Goal: Transaction & Acquisition: Book appointment/travel/reservation

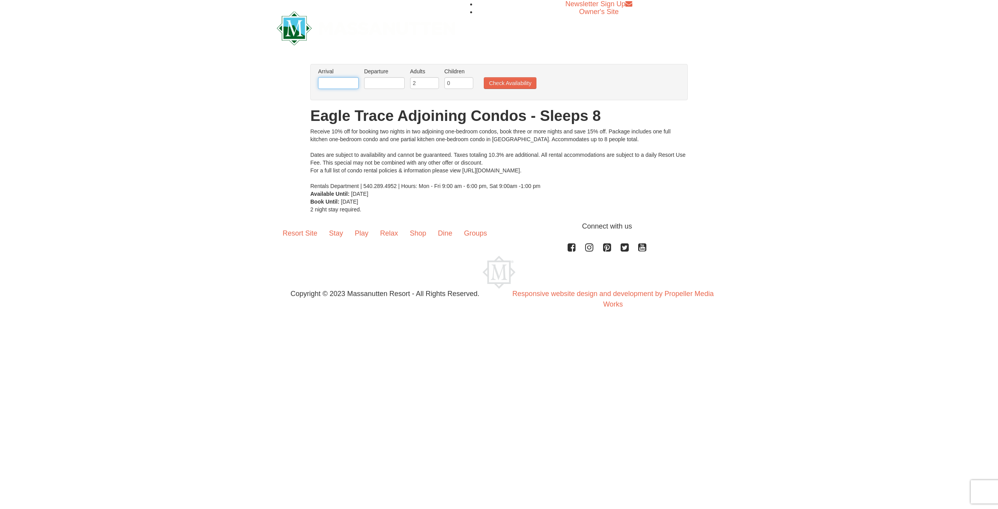
click at [349, 82] on input "text" at bounding box center [338, 83] width 41 height 12
click at [413, 163] on link "27" at bounding box center [414, 162] width 13 height 11
type input "09/27/2025"
click at [394, 80] on input "text" at bounding box center [384, 83] width 41 height 12
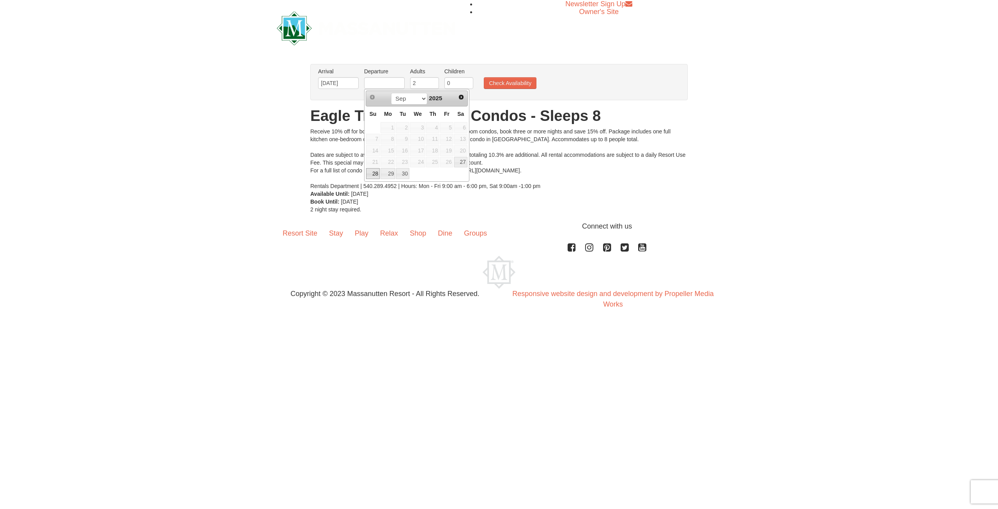
click at [371, 177] on link "28" at bounding box center [373, 173] width 14 height 11
type input "[DATE]"
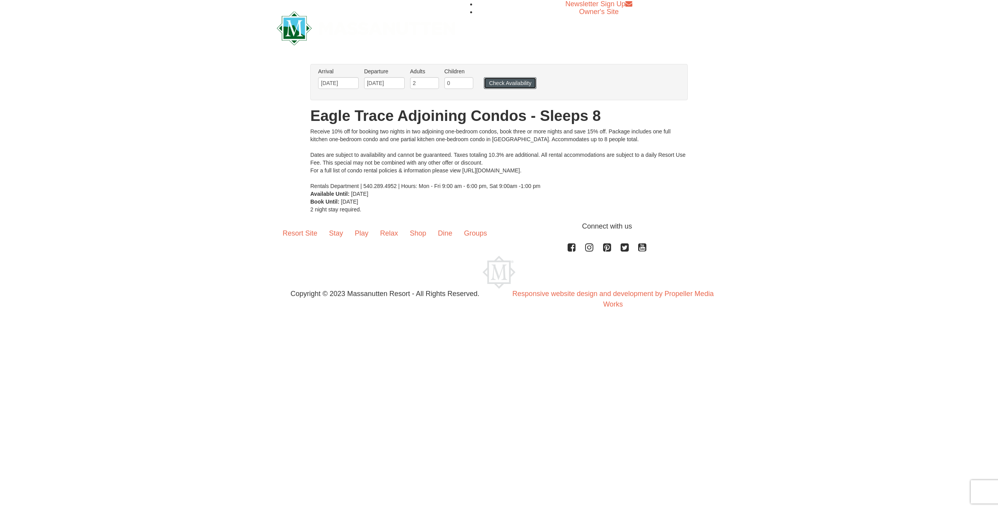
click at [487, 82] on button "Check Availability" at bounding box center [510, 83] width 53 height 12
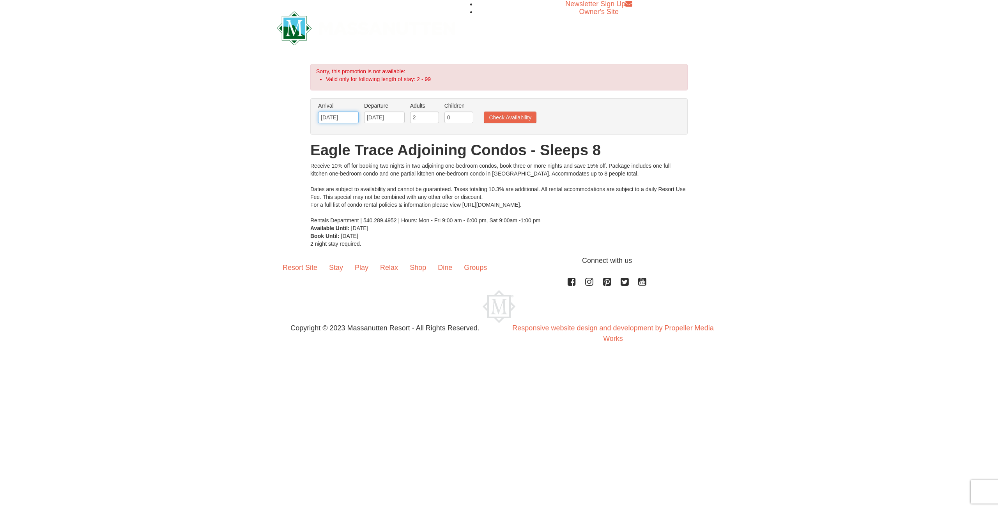
click at [345, 119] on input "09/27/2025" at bounding box center [338, 117] width 41 height 12
click at [401, 198] on link "26" at bounding box center [400, 196] width 13 height 11
type input "[DATE]"
click at [512, 120] on button "Check Availability" at bounding box center [510, 117] width 53 height 12
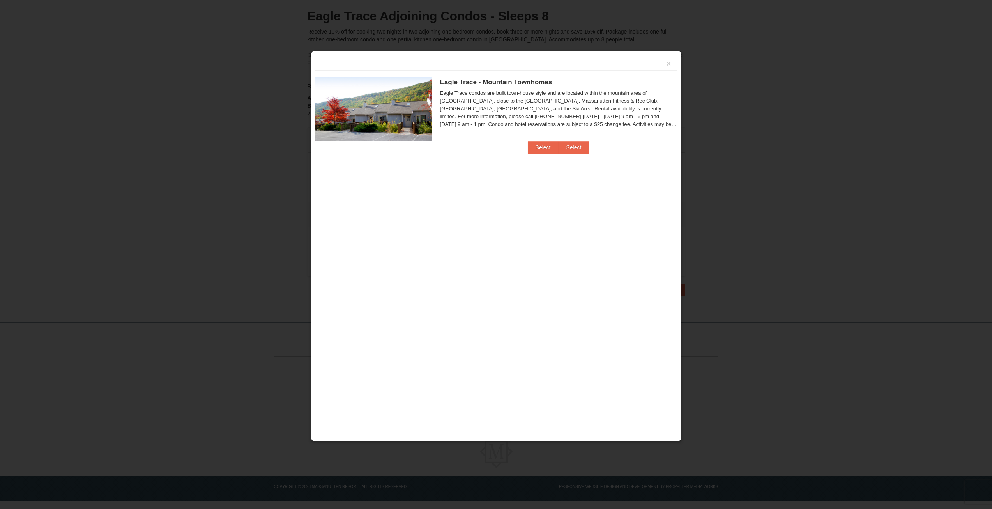
scroll to position [81, 0]
click at [543, 149] on button "Select" at bounding box center [543, 147] width 31 height 12
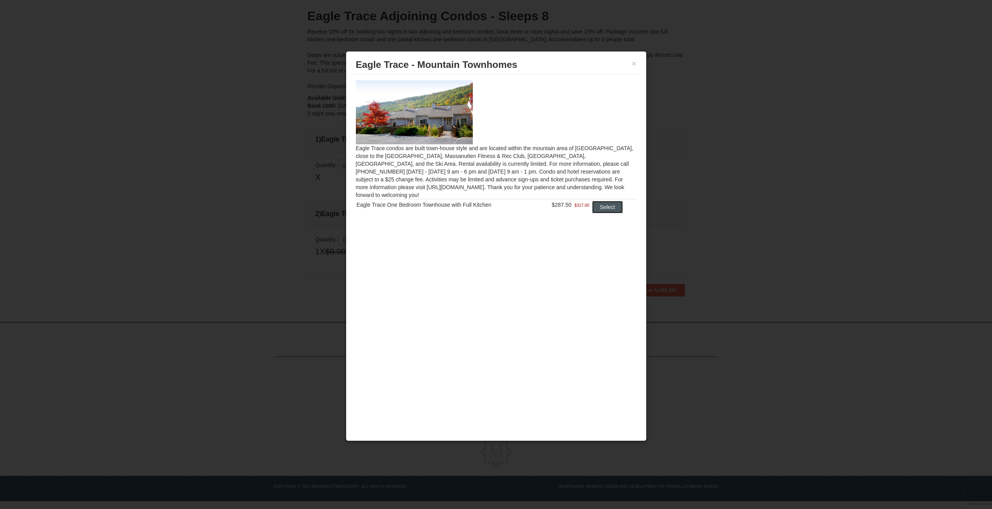
click at [610, 201] on button "Select" at bounding box center [607, 207] width 31 height 12
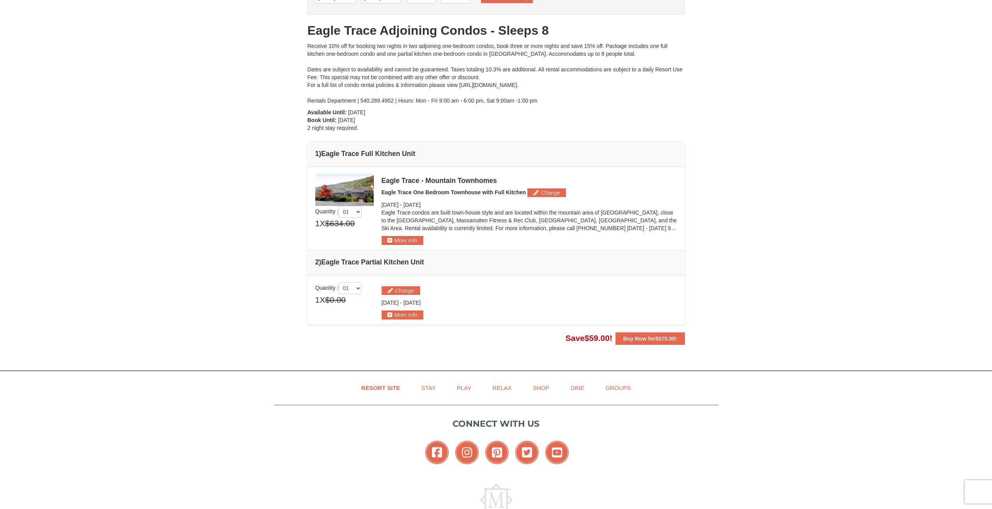
scroll to position [0, 0]
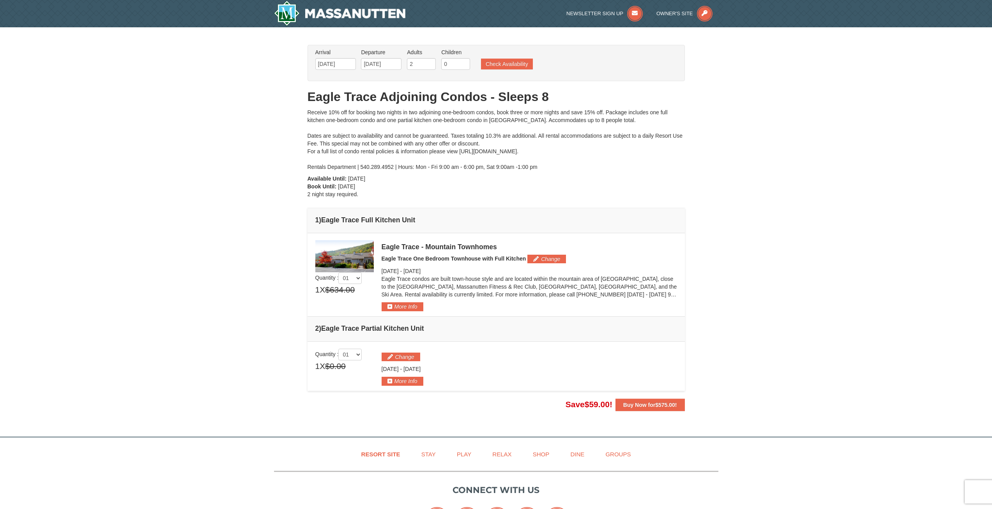
click at [354, 246] on img at bounding box center [344, 256] width 58 height 32
click at [665, 403] on span "$575.00" at bounding box center [665, 404] width 20 height 6
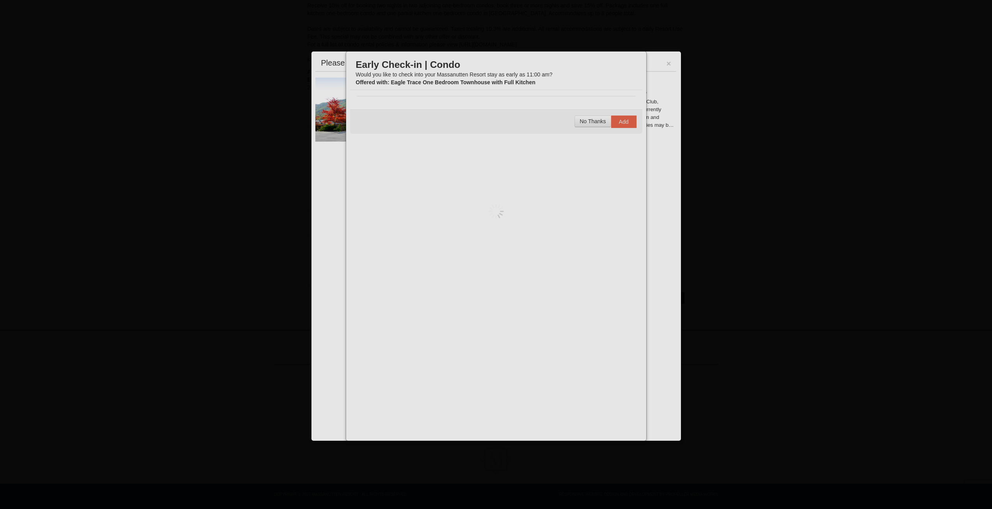
scroll to position [106, 0]
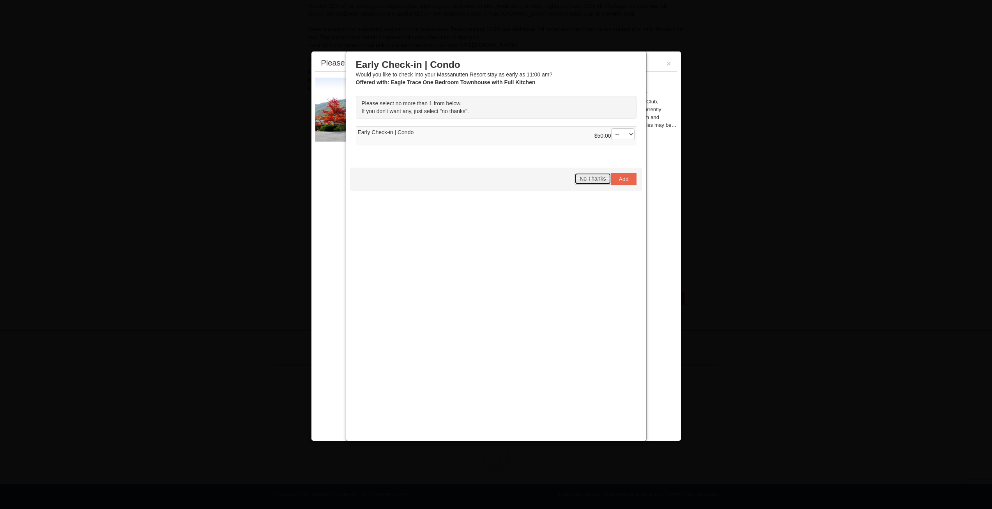
click at [596, 181] on span "No Thanks" at bounding box center [593, 178] width 26 height 6
click at [767, 48] on div at bounding box center [496, 254] width 992 height 509
click at [668, 63] on button "×" at bounding box center [669, 64] width 5 height 8
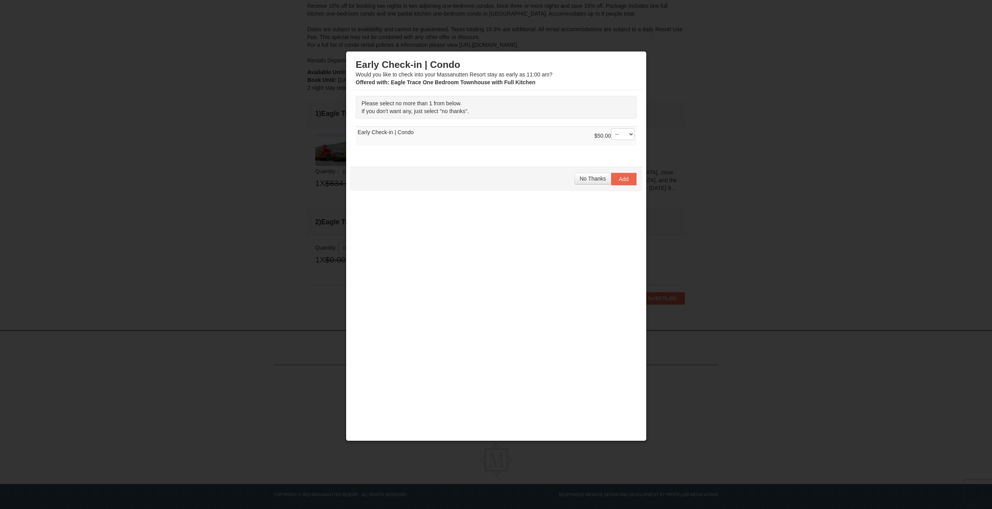
drag, startPoint x: 881, startPoint y: 111, endPoint x: 621, endPoint y: 198, distance: 274.4
click at [879, 111] on div at bounding box center [496, 254] width 992 height 509
click at [591, 180] on span "No Thanks" at bounding box center [593, 178] width 26 height 6
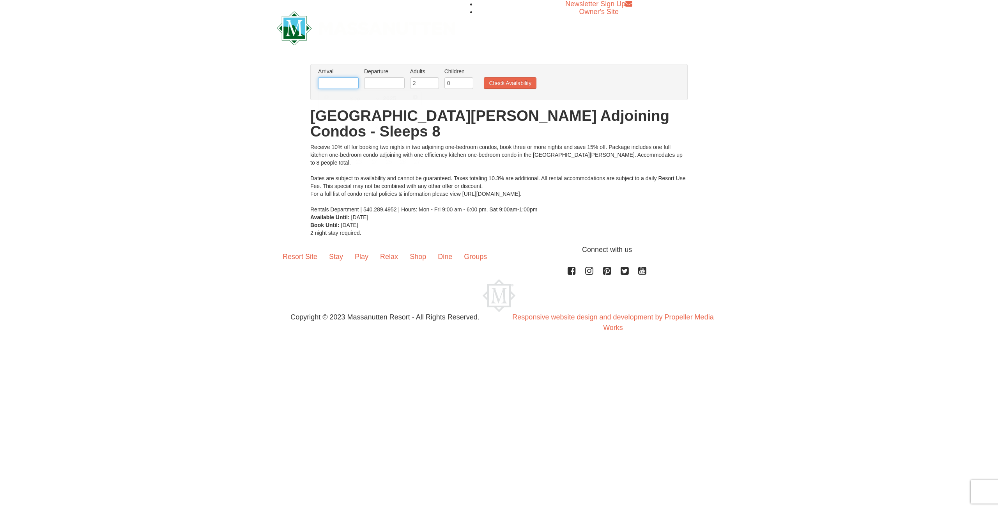
click at [342, 88] on input "text" at bounding box center [338, 83] width 41 height 12
click at [401, 164] on link "26" at bounding box center [400, 162] width 13 height 11
type input "[DATE]"
click at [385, 83] on input "text" at bounding box center [384, 83] width 41 height 12
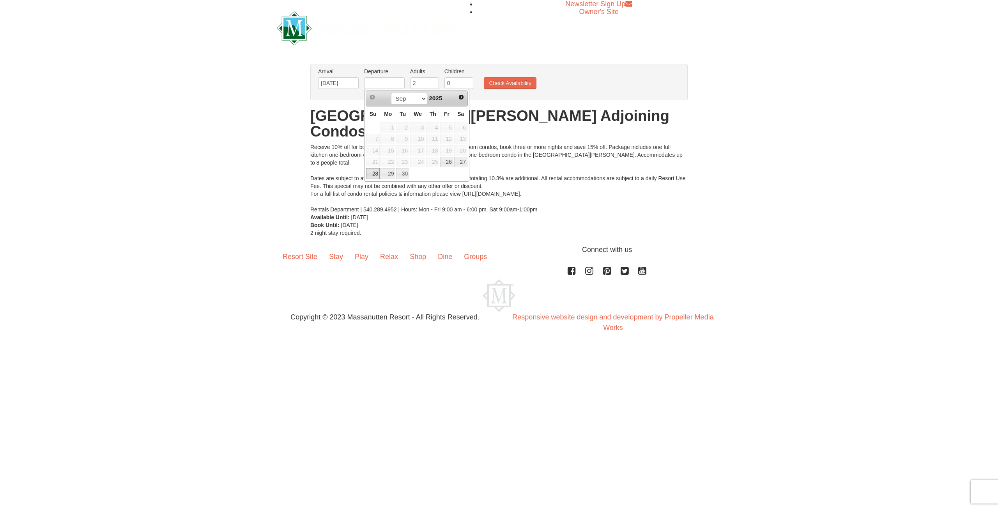
click at [376, 173] on link "28" at bounding box center [373, 173] width 14 height 11
type input "[DATE]"
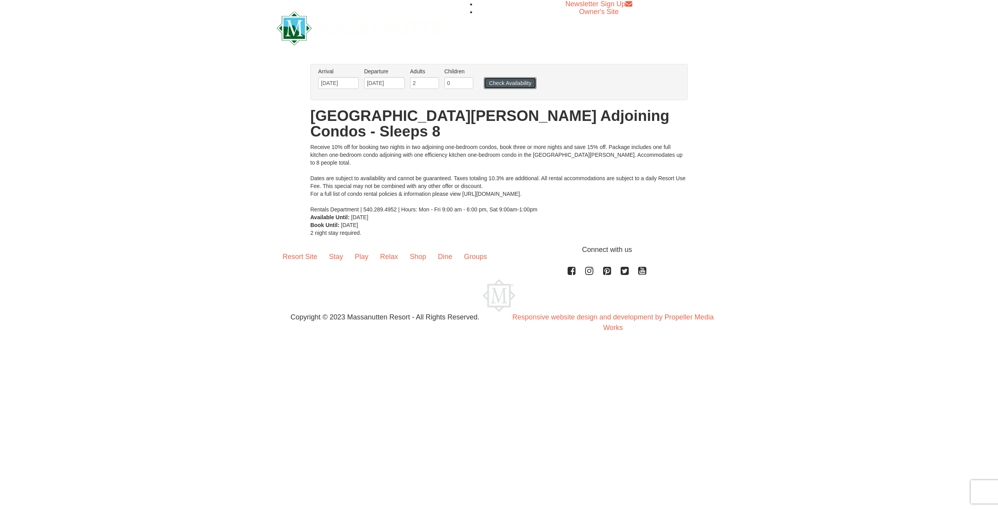
click at [490, 81] on button "Check Availability" at bounding box center [510, 83] width 53 height 12
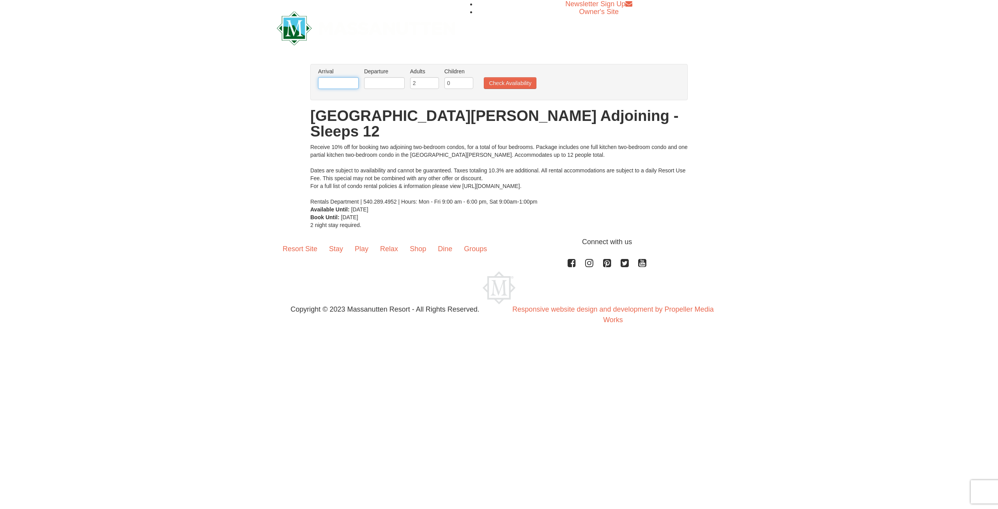
click at [340, 81] on input "text" at bounding box center [338, 83] width 41 height 12
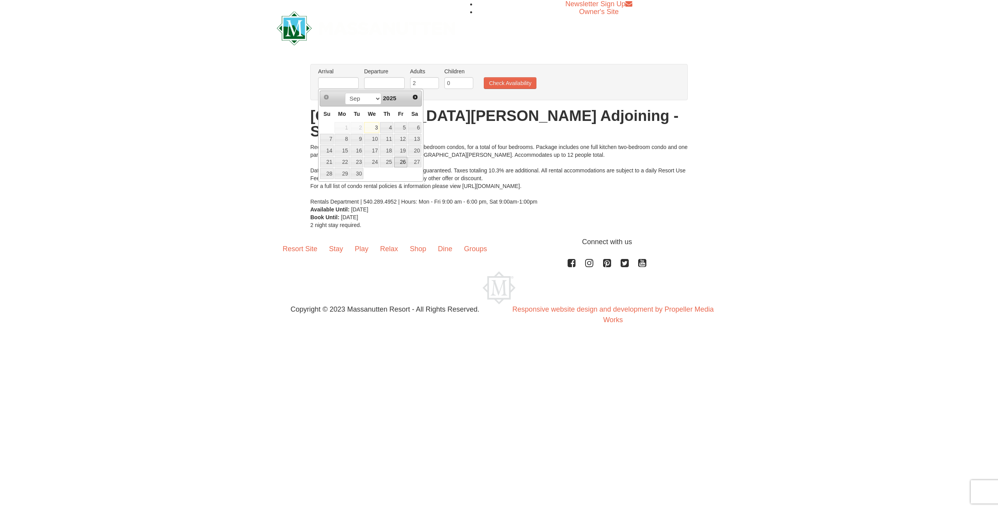
click at [399, 164] on link "26" at bounding box center [400, 162] width 13 height 11
type input "[DATE]"
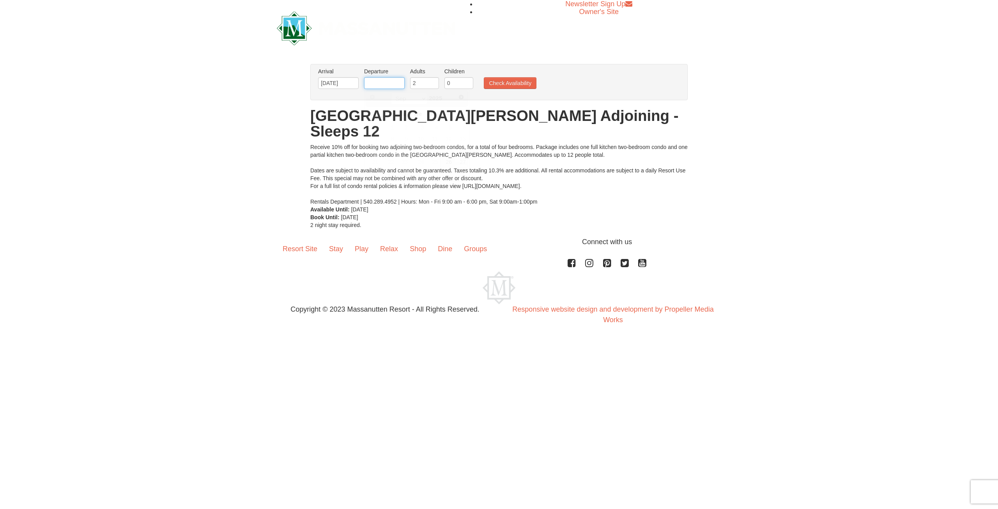
click at [398, 80] on input "text" at bounding box center [384, 83] width 41 height 12
click at [377, 173] on link "28" at bounding box center [373, 173] width 14 height 11
type input "[DATE]"
click at [520, 81] on button "Check Availability" at bounding box center [510, 83] width 53 height 12
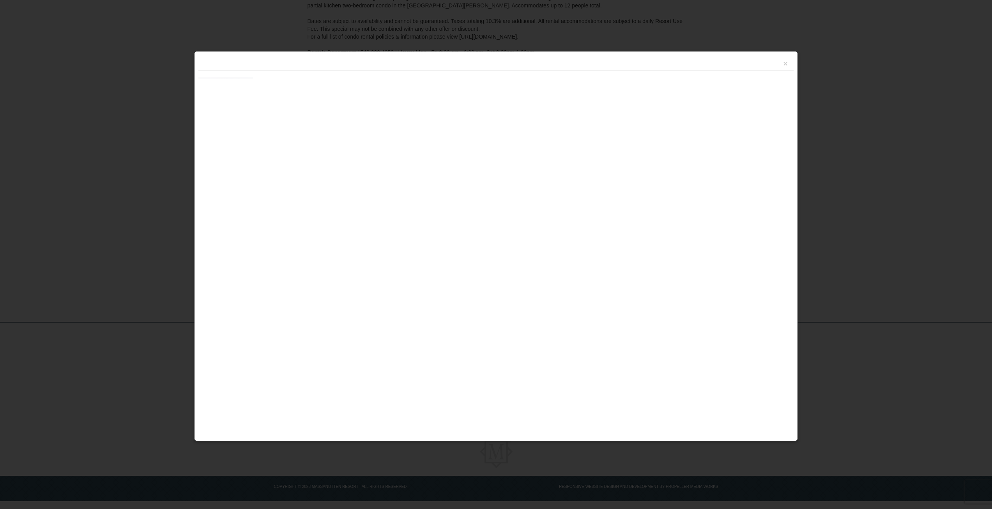
scroll to position [115, 0]
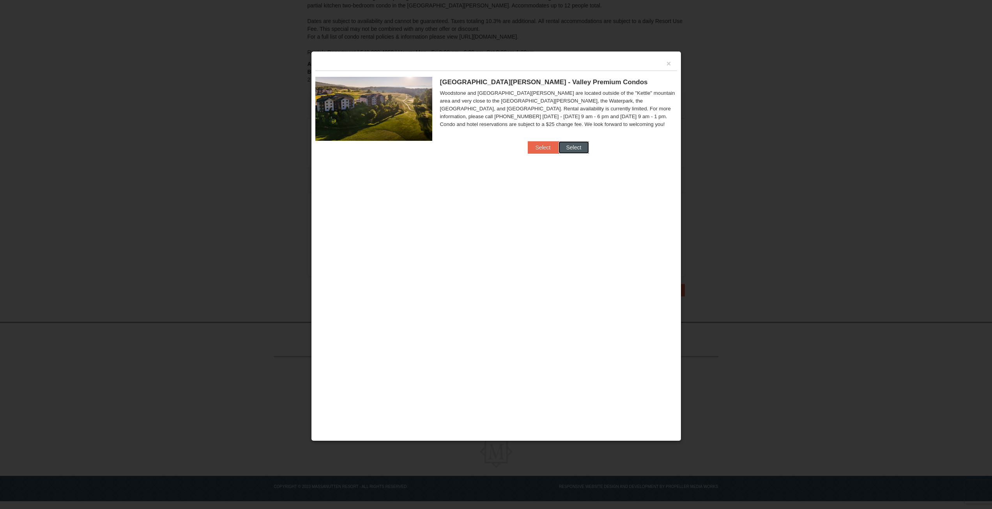
click at [569, 148] on button "Select" at bounding box center [574, 147] width 31 height 12
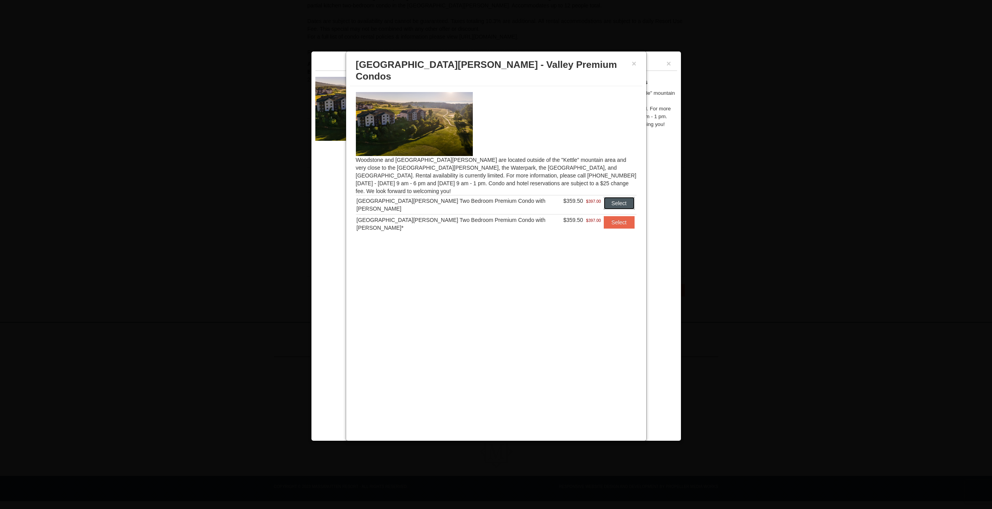
click at [610, 197] on button "Select" at bounding box center [619, 203] width 31 height 12
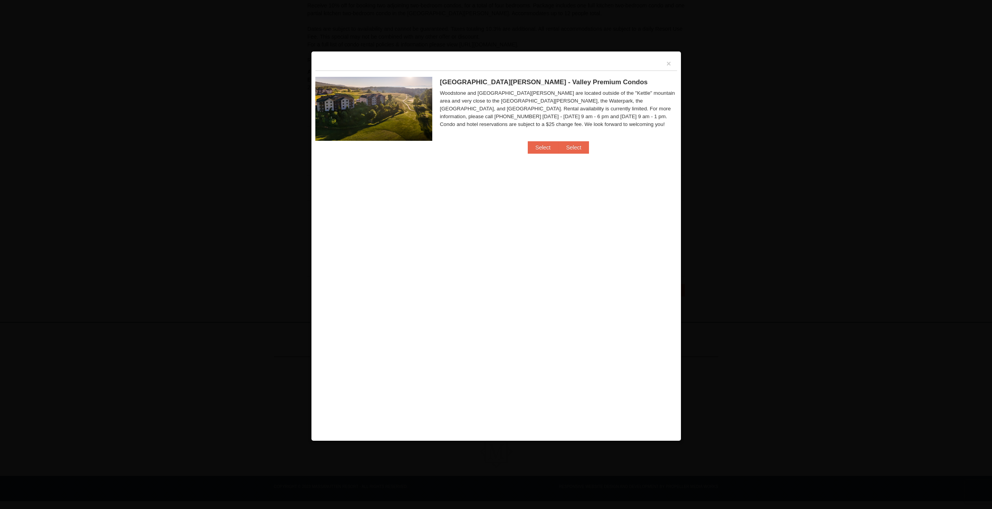
scroll to position [107, 0]
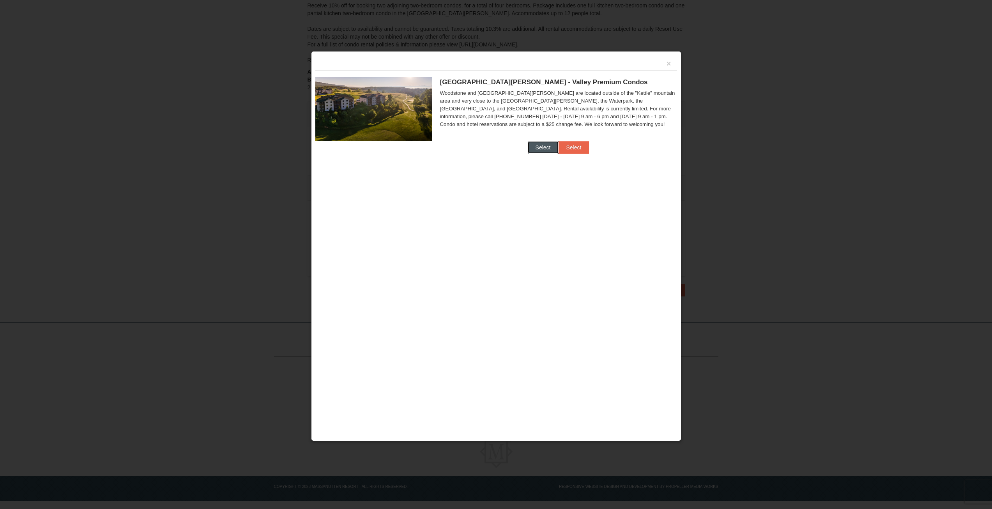
click at [536, 146] on button "Select" at bounding box center [543, 147] width 31 height 12
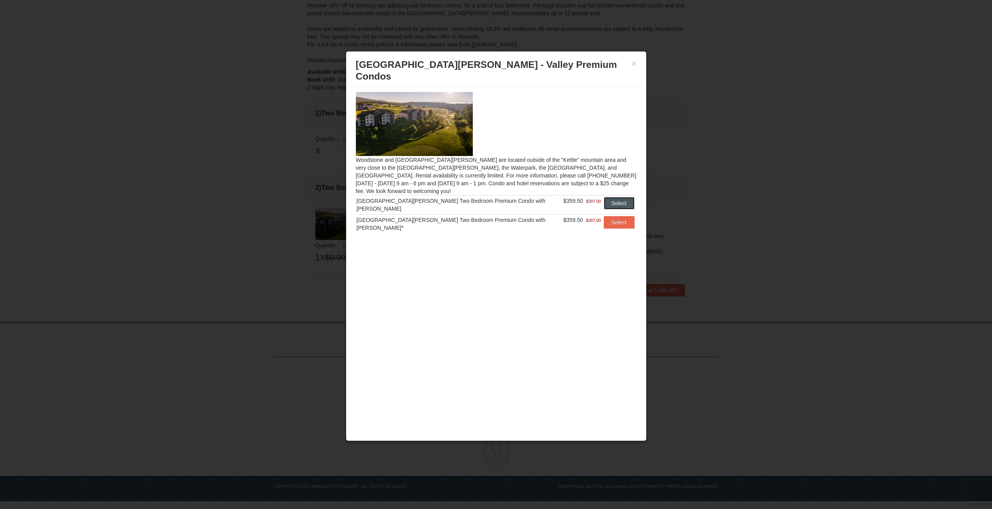
click at [609, 197] on button "Select" at bounding box center [619, 203] width 31 height 12
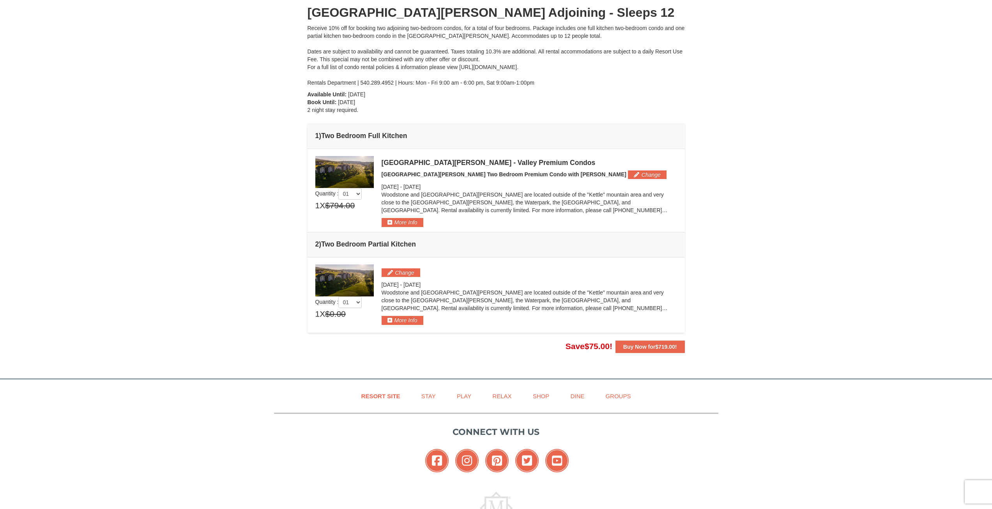
scroll to position [0, 0]
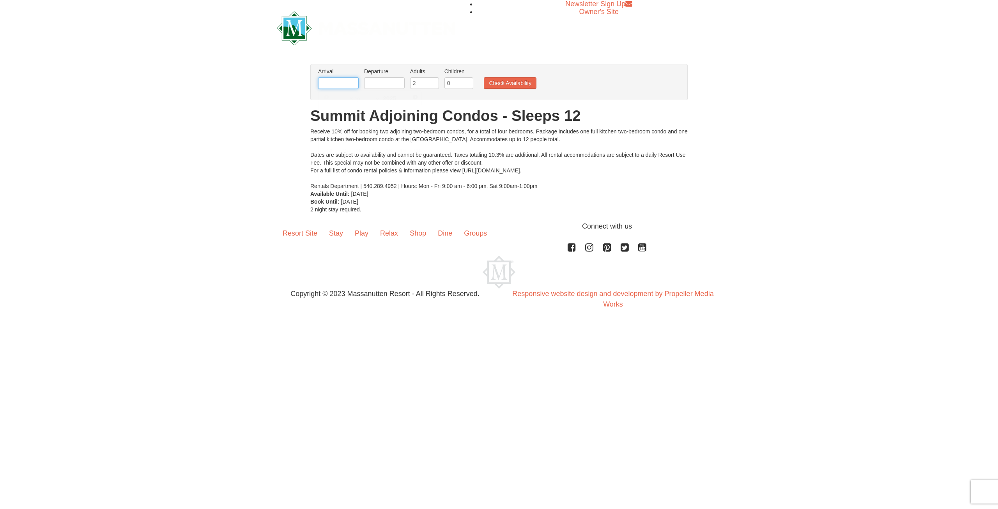
click at [340, 86] on input "text" at bounding box center [338, 83] width 41 height 12
click at [401, 164] on link "26" at bounding box center [400, 162] width 13 height 11
type input "[DATE]"
click at [388, 85] on input "text" at bounding box center [384, 83] width 41 height 12
click at [375, 175] on link "28" at bounding box center [373, 173] width 14 height 11
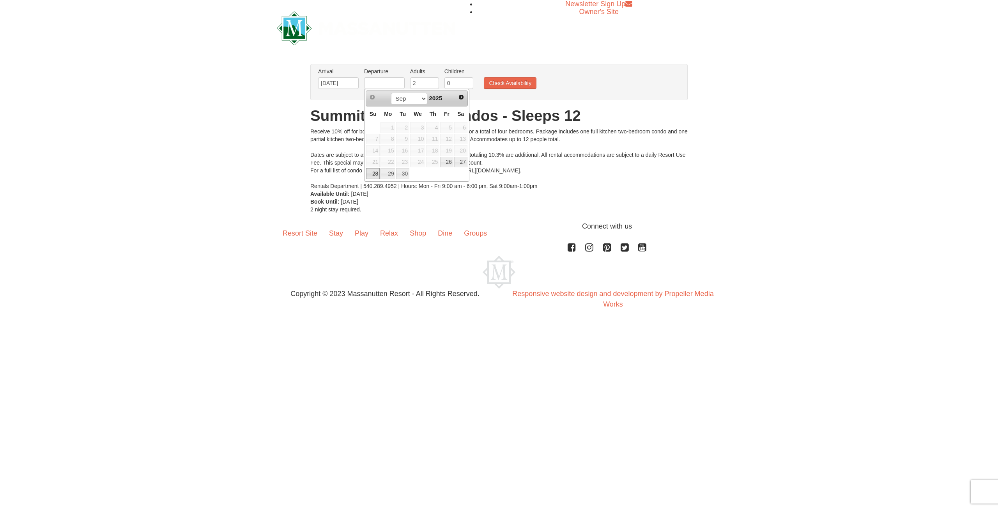
type input "[DATE]"
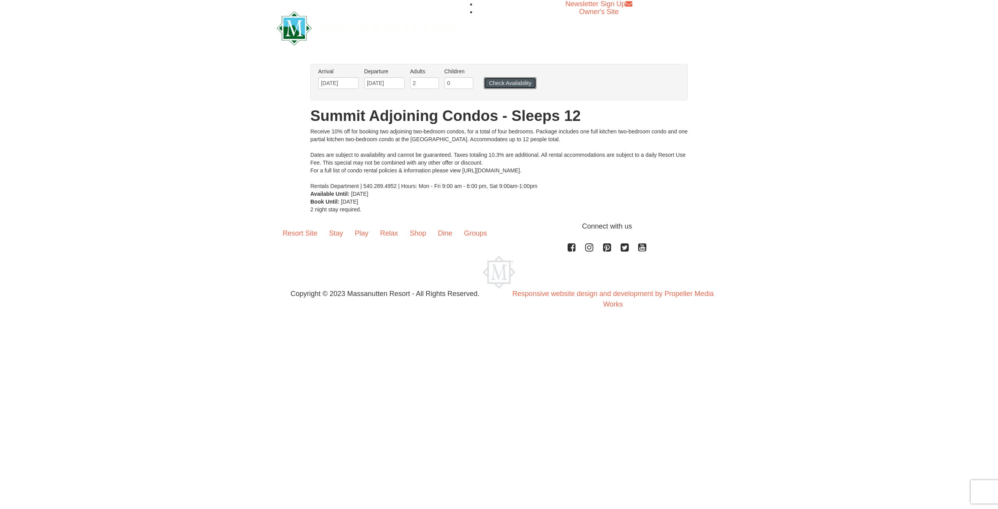
click at [493, 81] on button "Check Availability" at bounding box center [510, 83] width 53 height 12
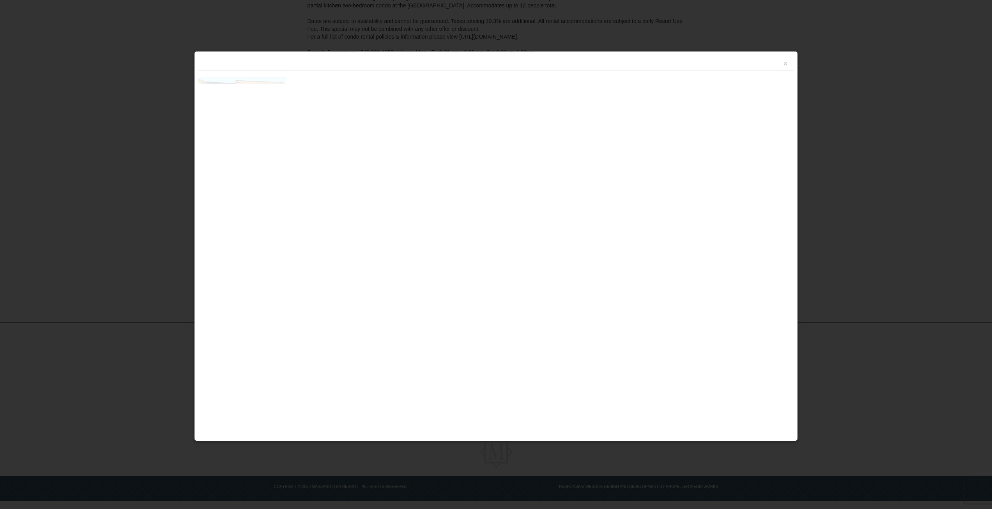
scroll to position [115, 0]
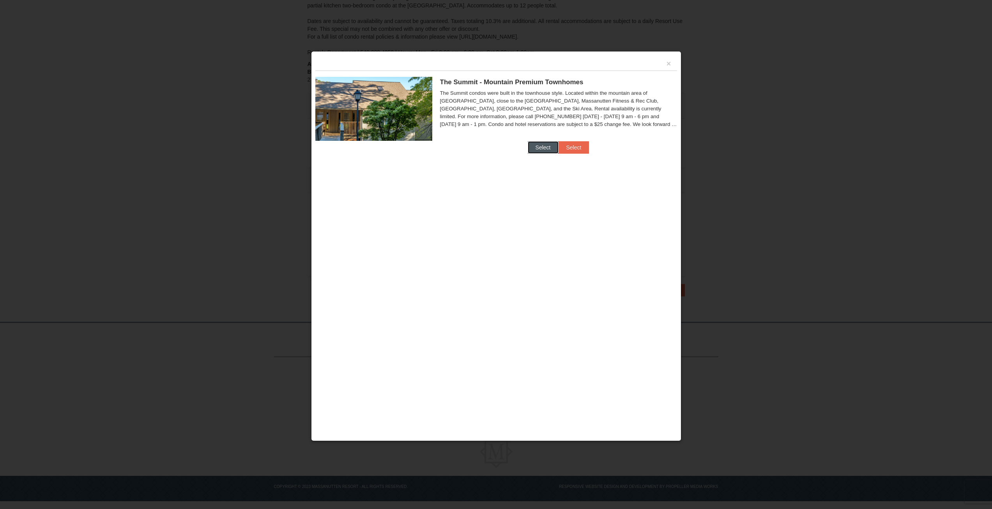
click at [537, 149] on button "Select" at bounding box center [543, 147] width 31 height 12
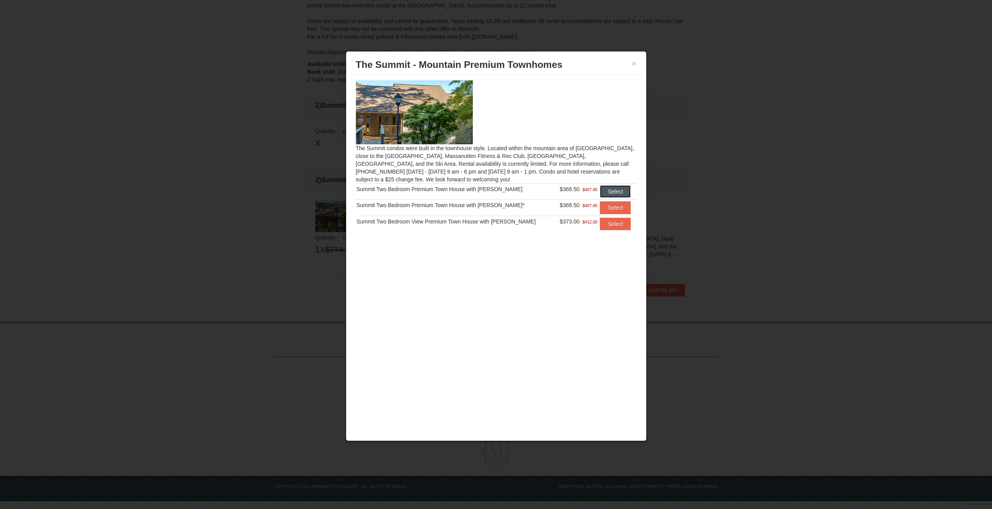
click at [618, 192] on button "Select" at bounding box center [615, 191] width 31 height 12
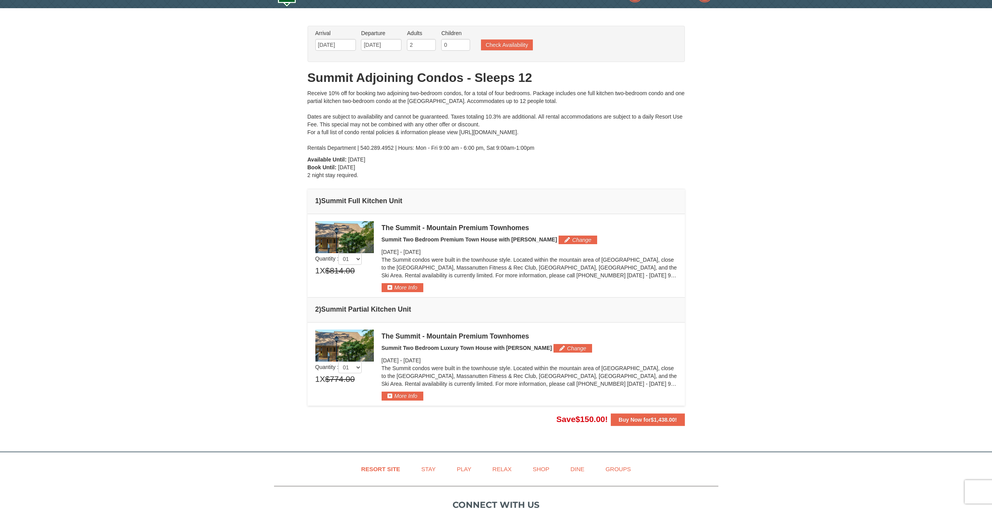
scroll to position [0, 0]
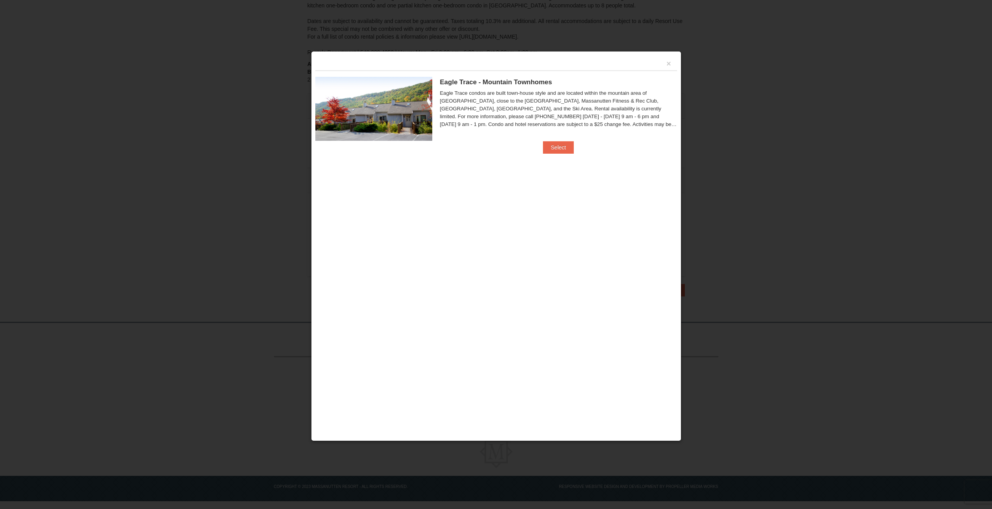
scroll to position [106, 0]
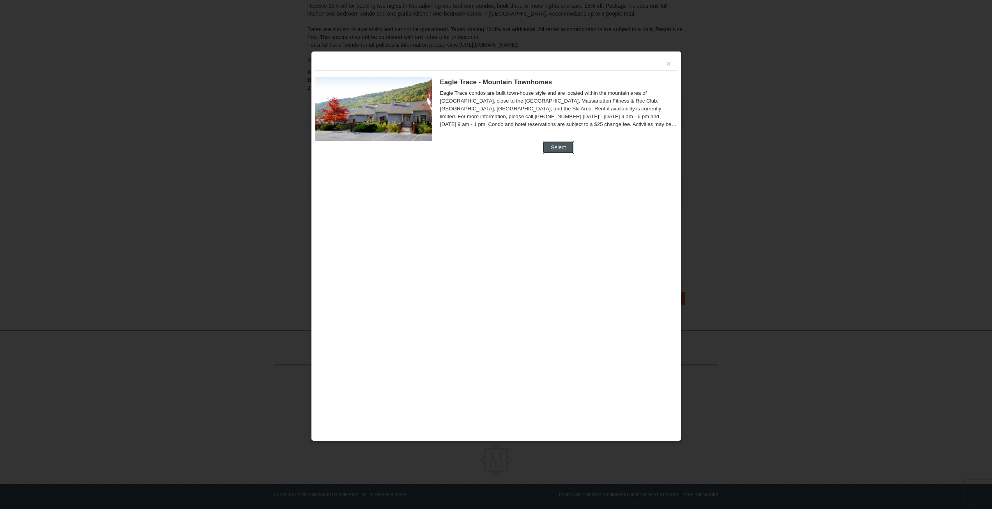
drag, startPoint x: 555, startPoint y: 146, endPoint x: 566, endPoint y: 147, distance: 10.2
click at [555, 146] on button "Select" at bounding box center [558, 147] width 31 height 12
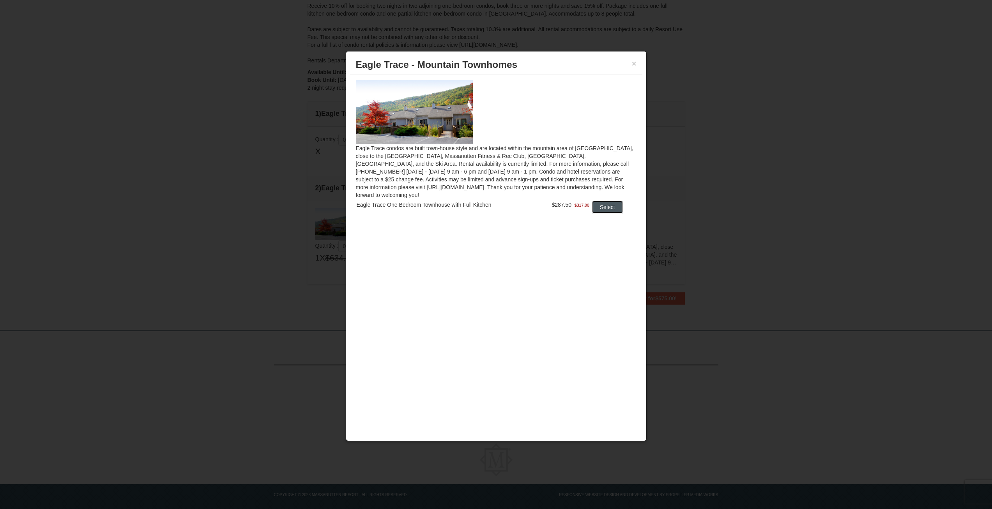
click at [610, 201] on button "Select" at bounding box center [607, 207] width 31 height 12
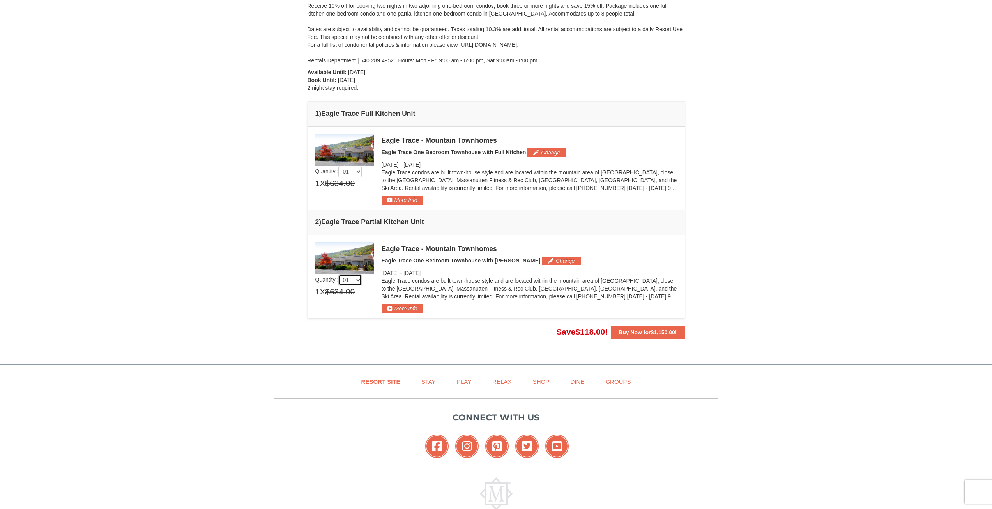
click at [360, 282] on select "01 02 03 04 05" at bounding box center [349, 280] width 23 height 12
click at [340, 274] on select "01 02 03 04 05" at bounding box center [349, 280] width 23 height 12
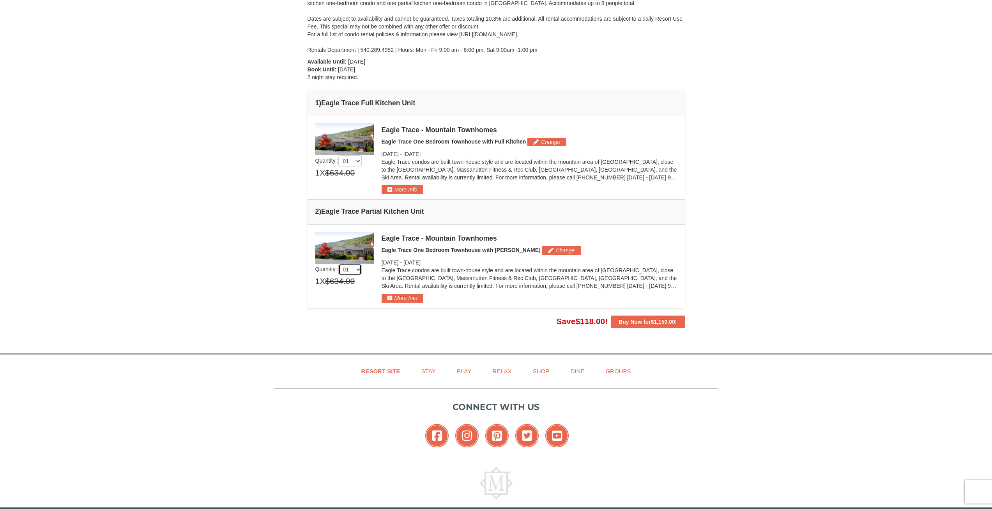
scroll to position [0, 0]
